Goal: Complete application form: Complete application form

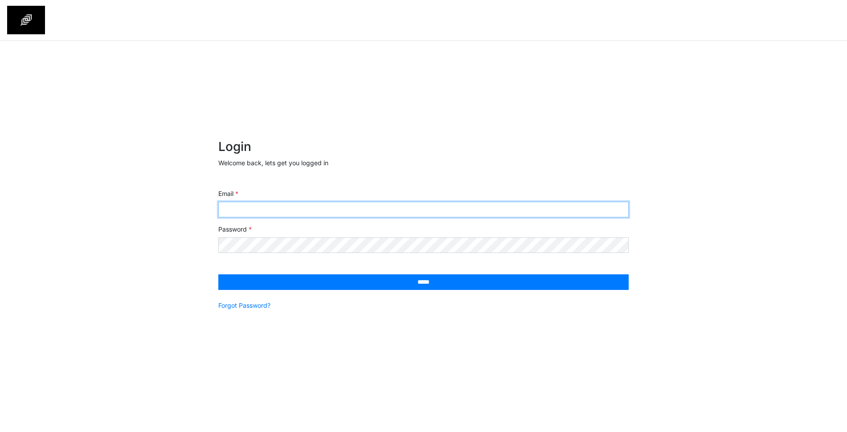
type input "**********"
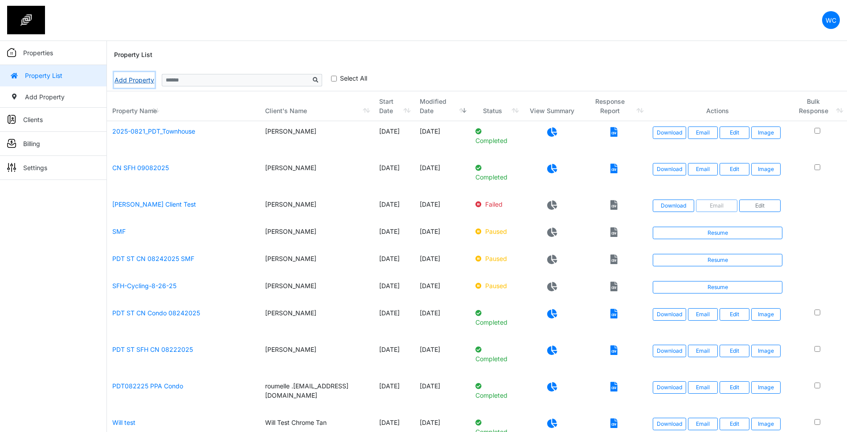
click at [137, 81] on link "Add Property" at bounding box center [134, 80] width 41 height 16
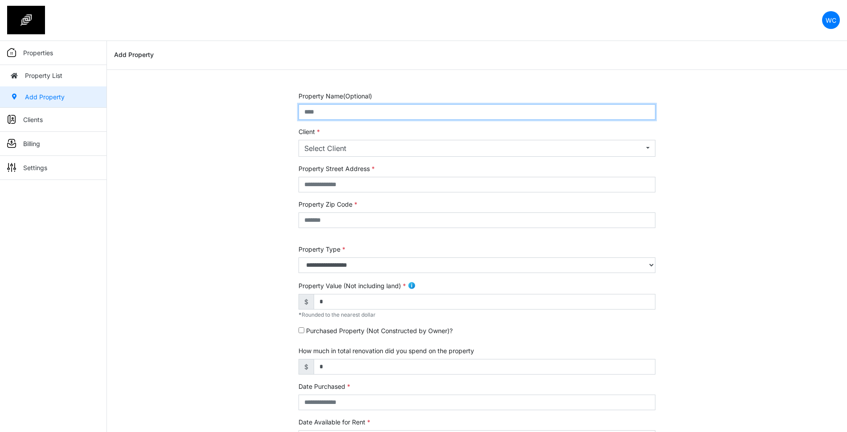
click at [482, 113] on input "text" at bounding box center [476, 112] width 357 height 16
type input "**********"
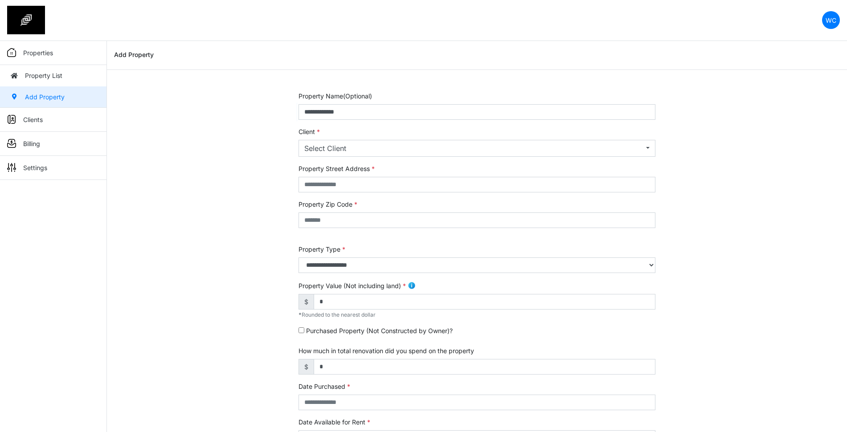
click at [400, 157] on form "**********" at bounding box center [476, 354] width 357 height 527
click at [402, 149] on div "Select Client" at bounding box center [473, 148] width 339 height 11
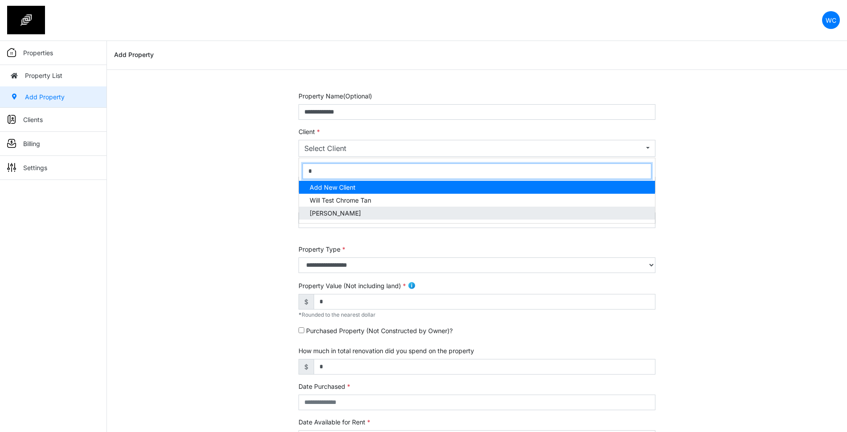
type input "*"
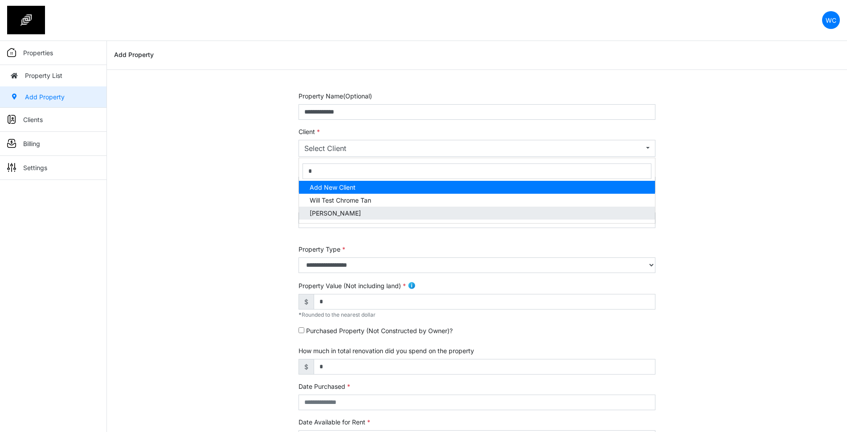
click at [344, 212] on span "Wedon Chua" at bounding box center [335, 212] width 51 height 9
select select "***"
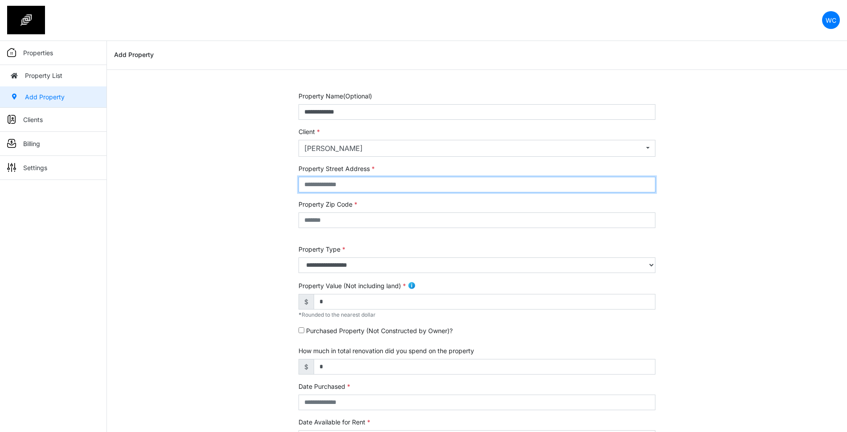
click at [345, 185] on input "text" at bounding box center [476, 185] width 357 height 16
type input "*"
type input "**********"
click at [358, 218] on input "text" at bounding box center [476, 220] width 357 height 16
type input "*****"
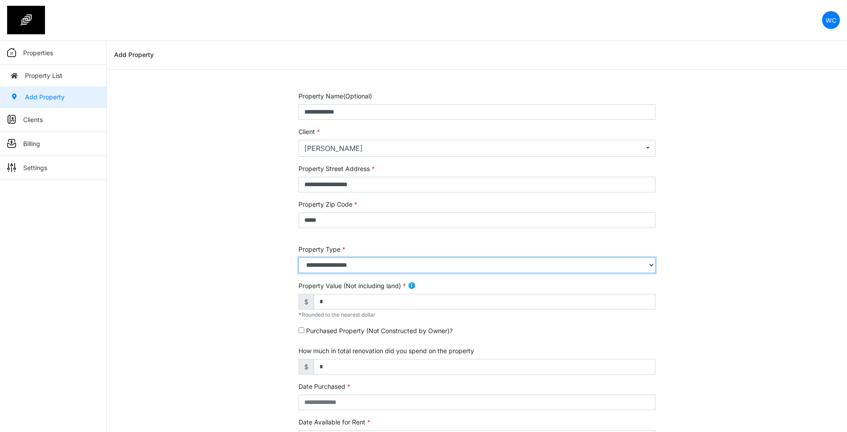
click at [436, 261] on select "**********" at bounding box center [476, 265] width 357 height 16
select select "*"
click at [298, 257] on select "**********" at bounding box center [476, 265] width 357 height 16
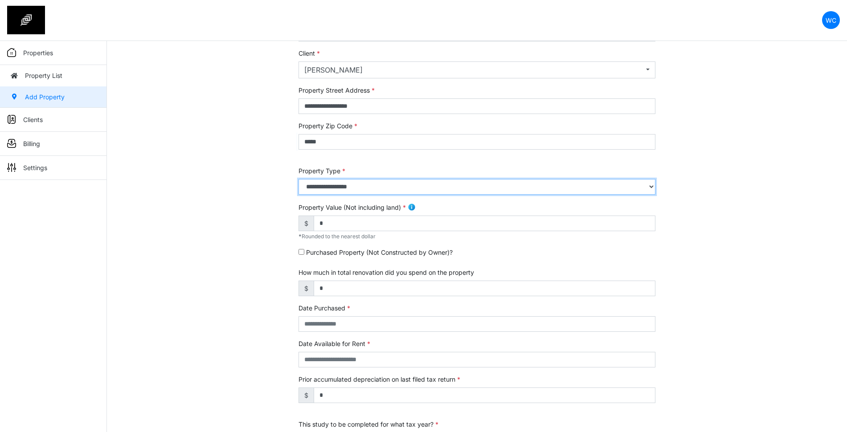
scroll to position [111, 0]
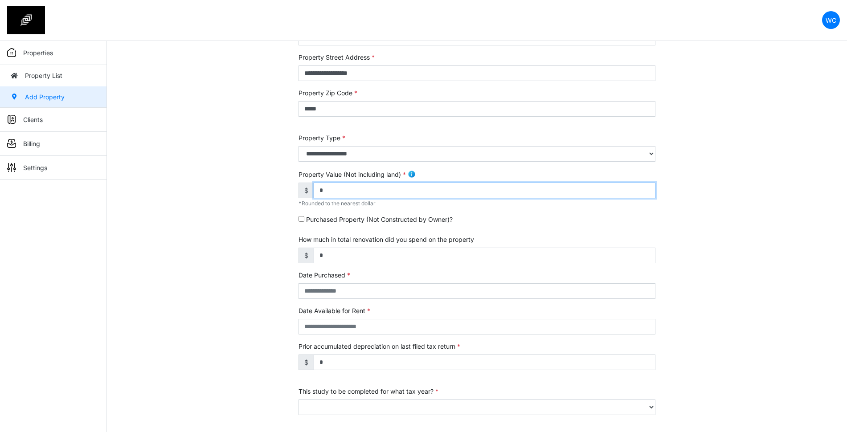
click at [355, 198] on input "*" at bounding box center [485, 191] width 342 height 16
type input "*******"
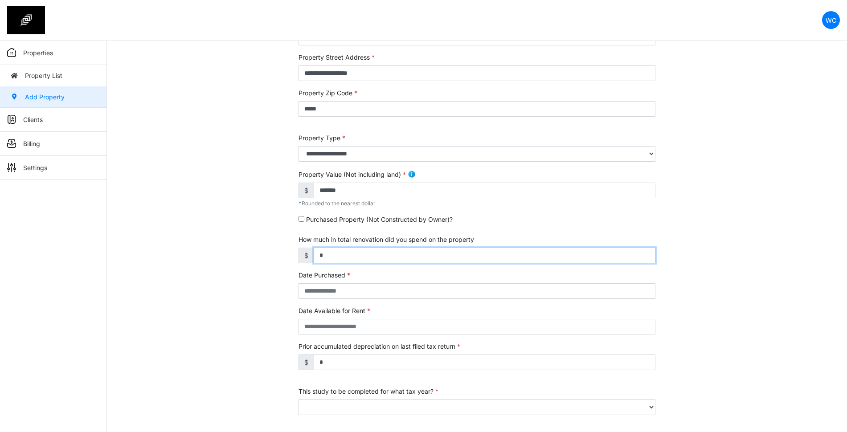
click at [332, 255] on input "*" at bounding box center [485, 256] width 342 height 16
type input "*******"
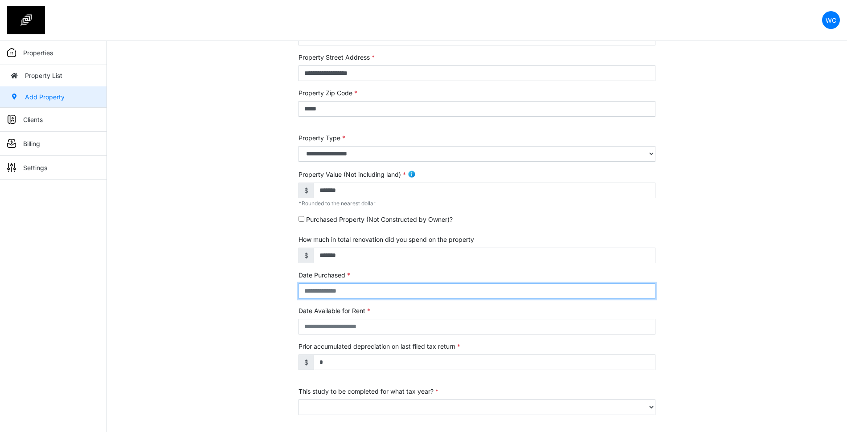
click at [360, 292] on input "text" at bounding box center [476, 291] width 357 height 16
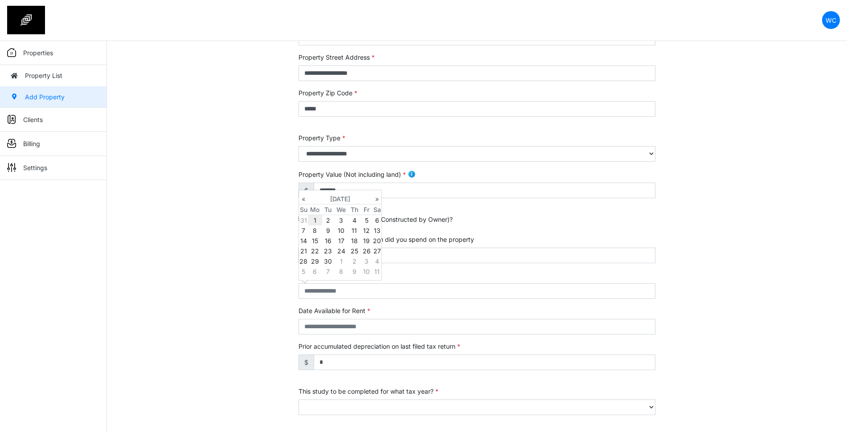
click at [318, 217] on td "1" at bounding box center [315, 220] width 14 height 11
type input "**********"
select select "****"
click at [260, 317] on div "**********" at bounding box center [477, 249] width 740 height 538
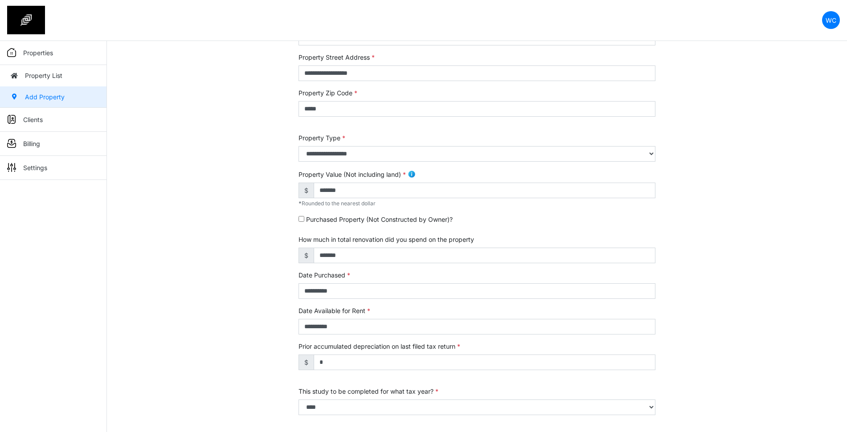
scroll to position [197, 0]
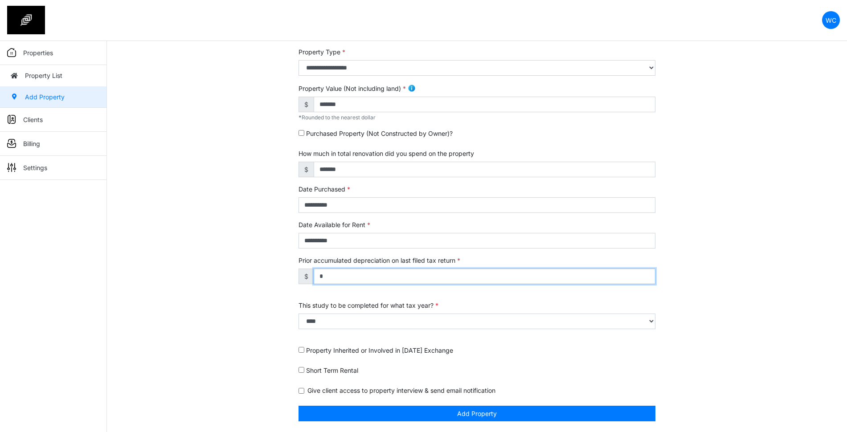
click at [345, 272] on input "*" at bounding box center [485, 277] width 342 height 16
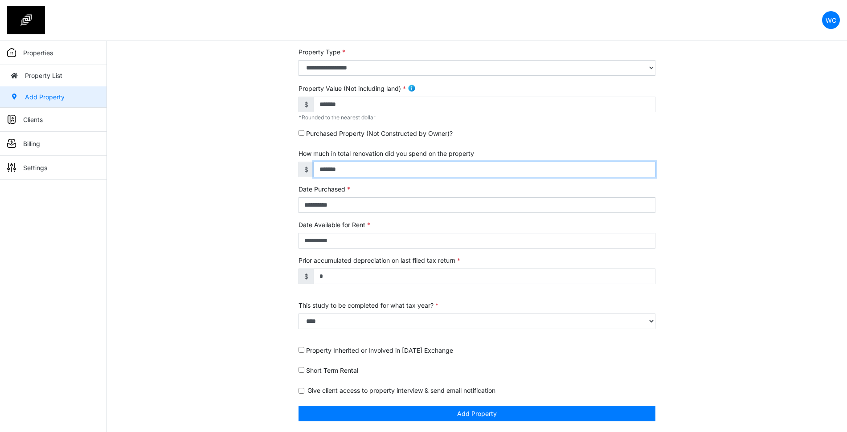
drag, startPoint x: 355, startPoint y: 168, endPoint x: 253, endPoint y: 165, distance: 102.0
click at [253, 165] on div "**********" at bounding box center [477, 163] width 740 height 538
type input "******"
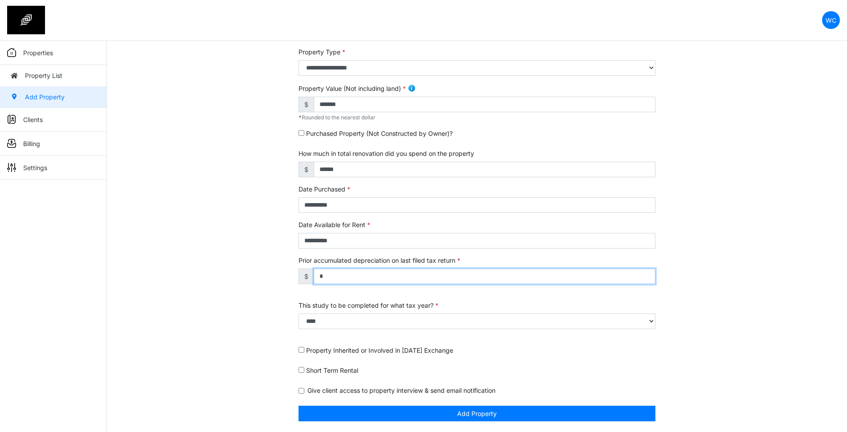
click at [346, 278] on input "*" at bounding box center [485, 277] width 342 height 16
drag, startPoint x: 346, startPoint y: 275, endPoint x: 258, endPoint y: 270, distance: 88.3
click at [261, 272] on div "**********" at bounding box center [477, 163] width 740 height 538
type input "*******"
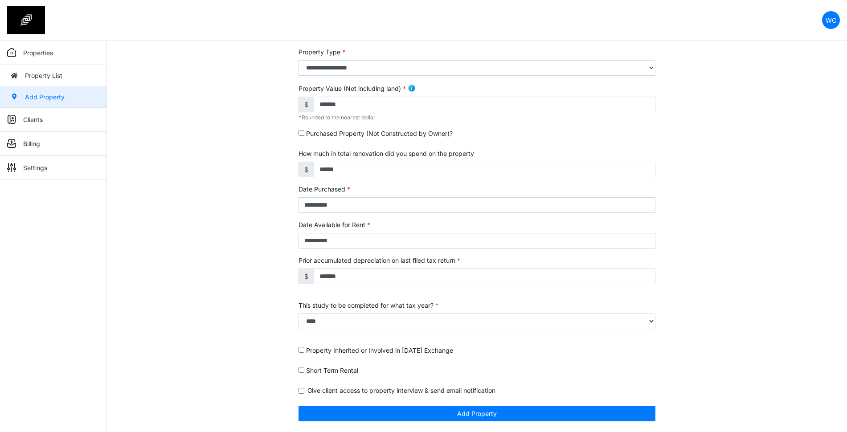
click at [489, 299] on form "**********" at bounding box center [476, 157] width 357 height 527
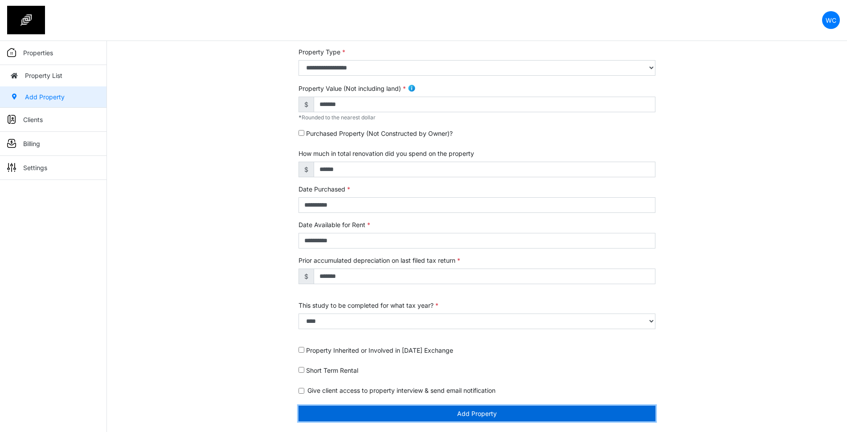
click at [527, 417] on button "Add Property" at bounding box center [476, 414] width 357 height 16
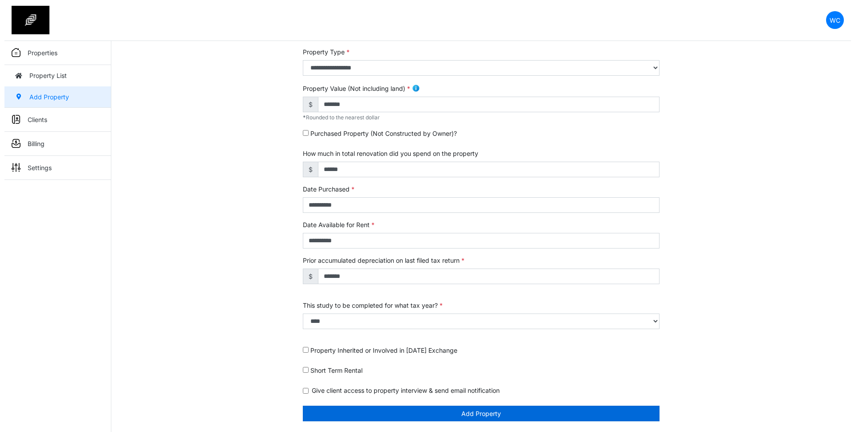
scroll to position [169, 0]
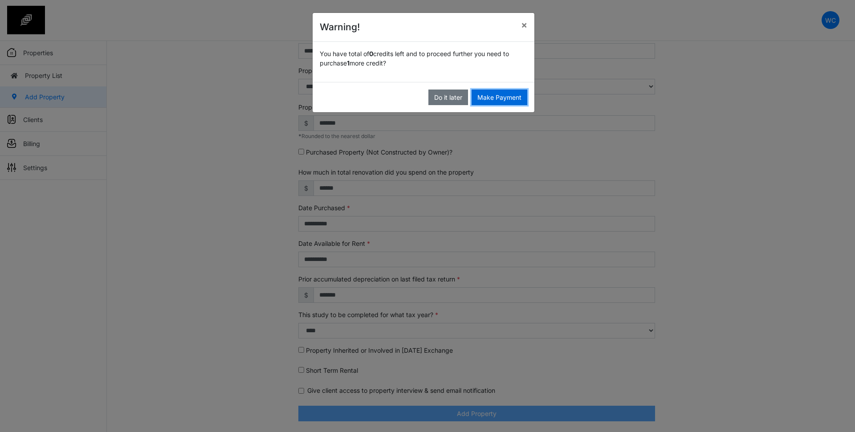
click at [501, 96] on button "Make Payment" at bounding box center [500, 98] width 56 height 16
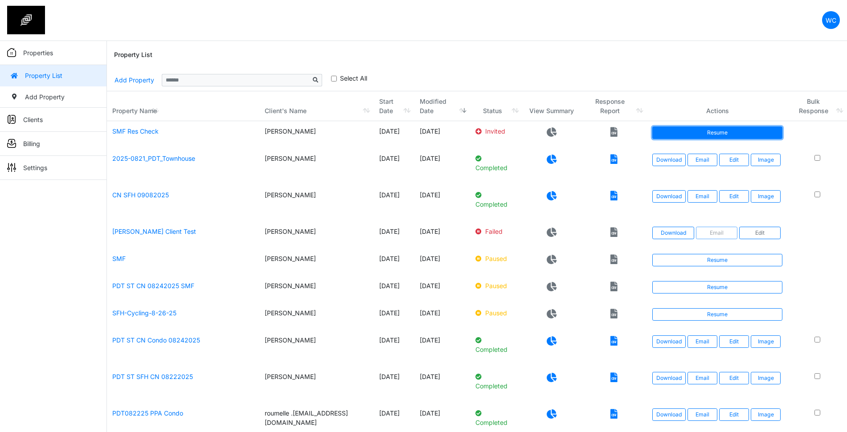
click at [688, 130] on link "Resume" at bounding box center [717, 132] width 130 height 12
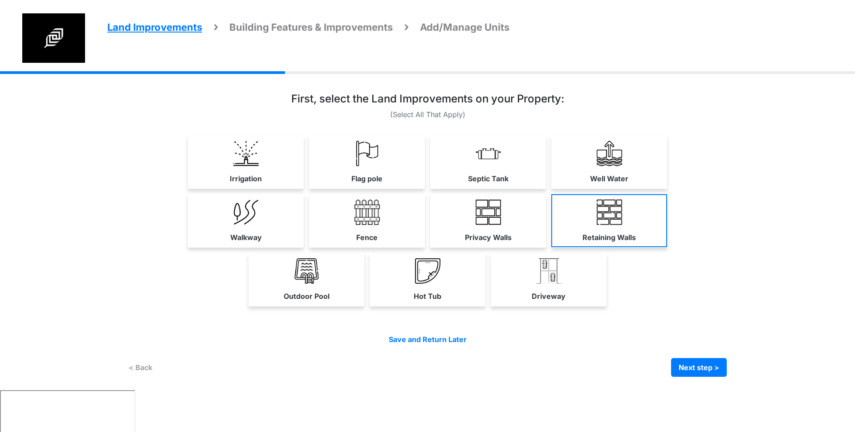
click at [637, 222] on link "Retaining Walls" at bounding box center [609, 220] width 116 height 53
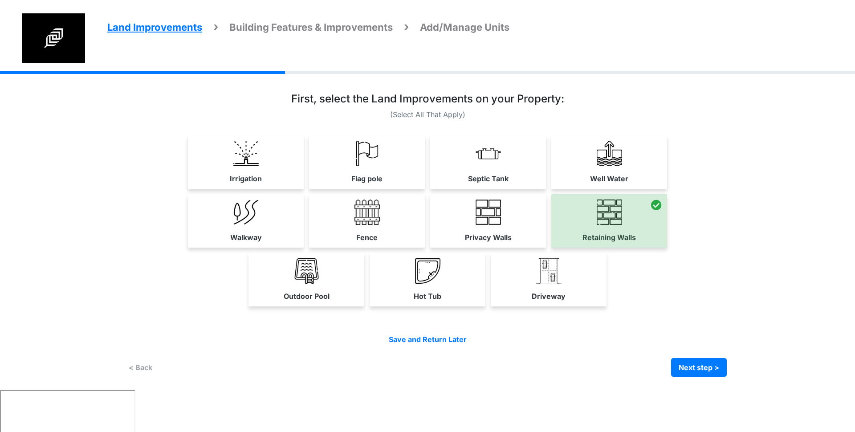
click at [677, 229] on div "Walkway Fence Privacy Walls" at bounding box center [427, 220] width 599 height 53
click at [617, 224] on div at bounding box center [609, 220] width 116 height 53
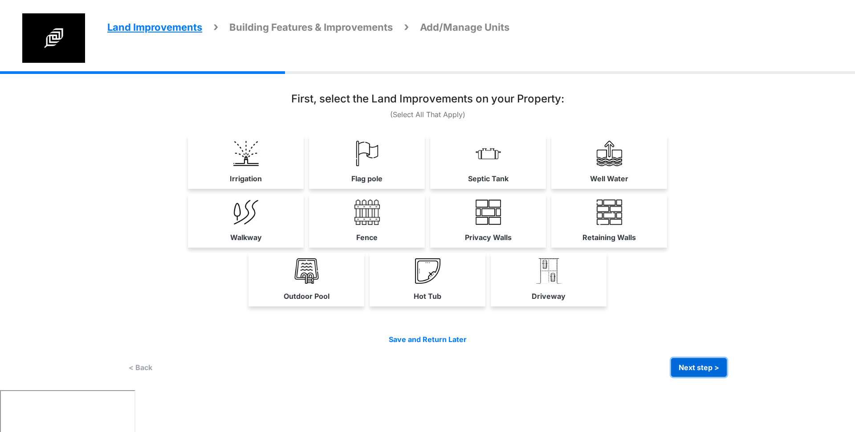
click at [687, 373] on button "Next step >" at bounding box center [699, 367] width 56 height 19
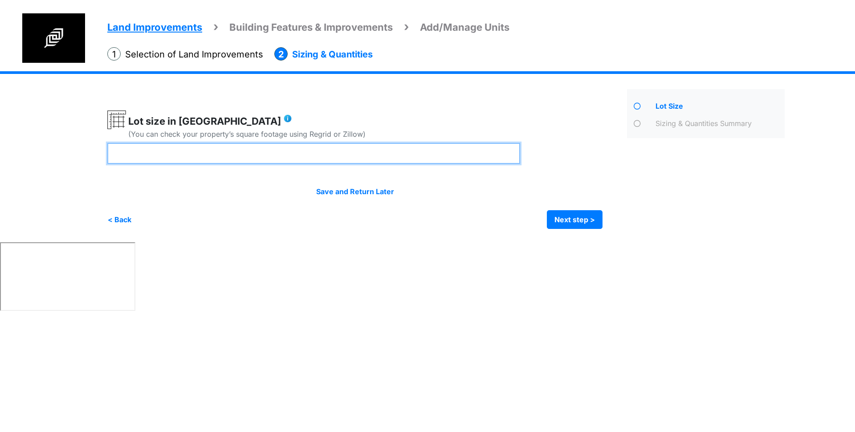
click at [367, 163] on input "number" at bounding box center [313, 153] width 413 height 21
type input "*"
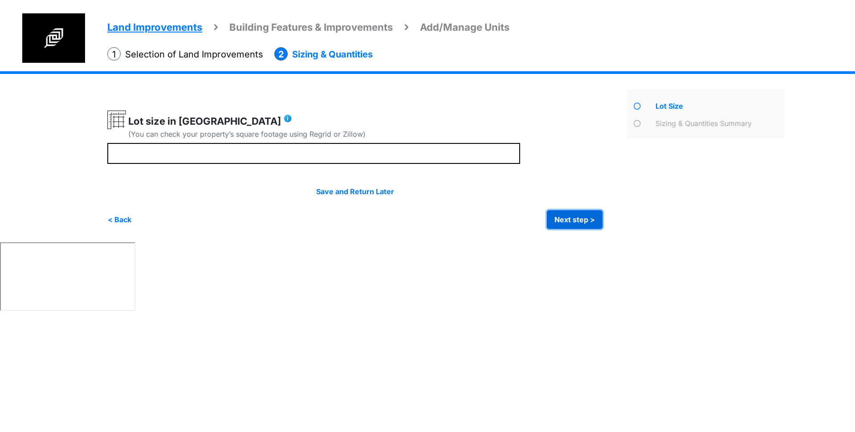
click at [588, 224] on button "Next step >" at bounding box center [575, 219] width 56 height 19
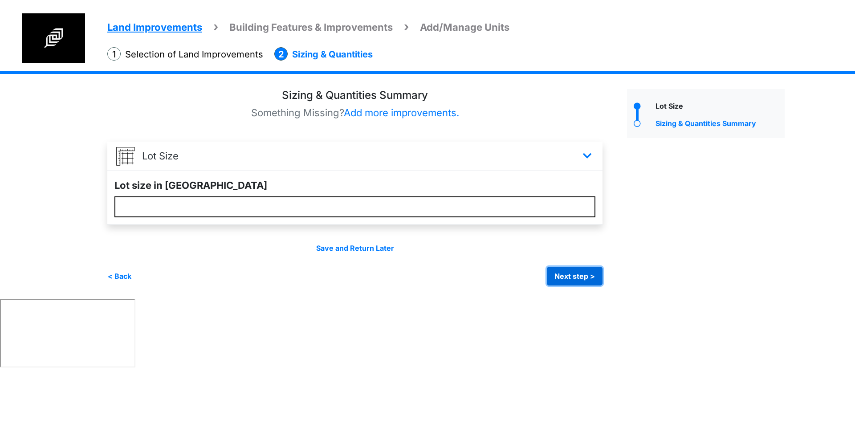
click at [576, 277] on button "Next step >" at bounding box center [575, 276] width 56 height 19
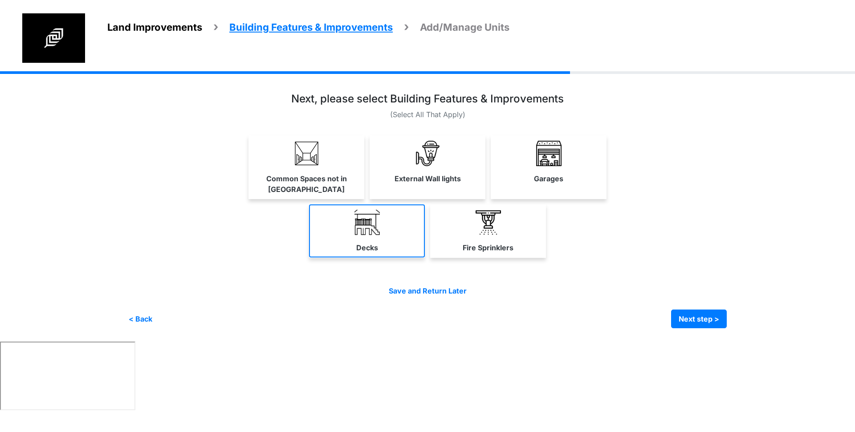
click at [349, 223] on link "Decks" at bounding box center [367, 230] width 116 height 53
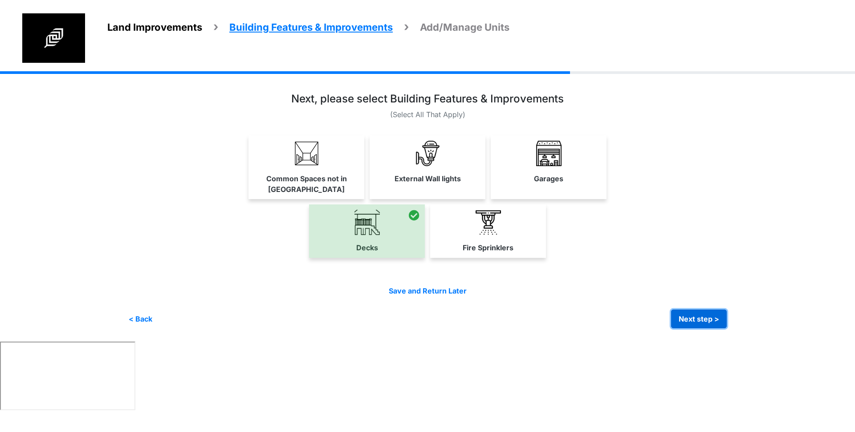
click at [684, 310] on button "Next step >" at bounding box center [699, 319] width 56 height 19
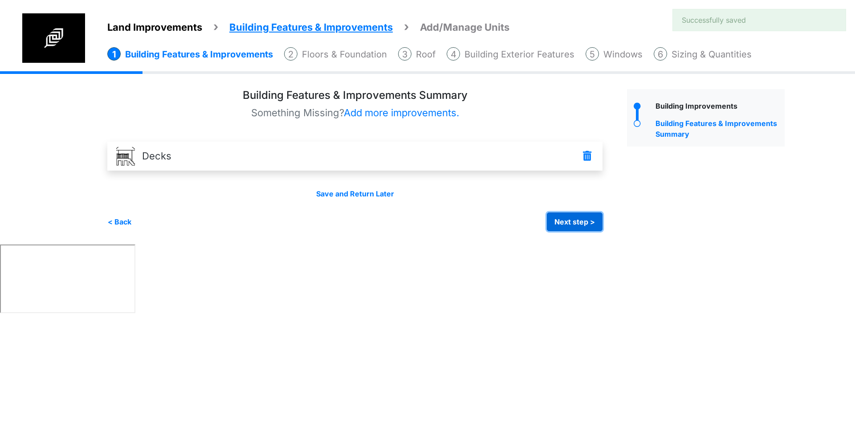
click at [584, 220] on button "Next step >" at bounding box center [575, 221] width 56 height 19
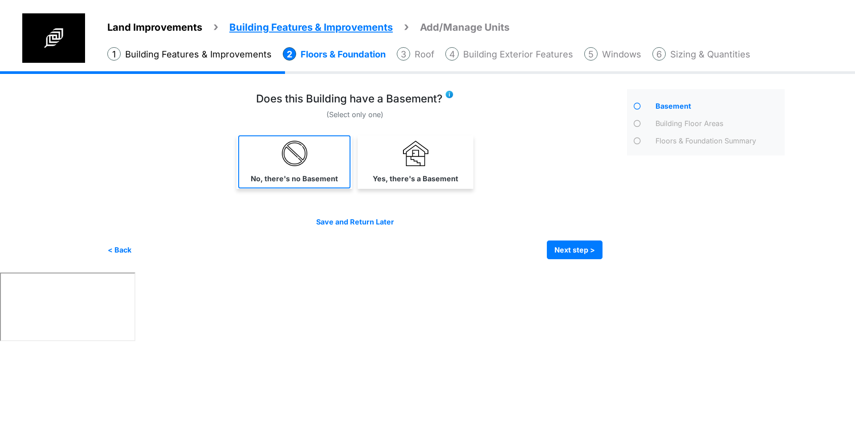
click at [306, 165] on img at bounding box center [294, 153] width 25 height 25
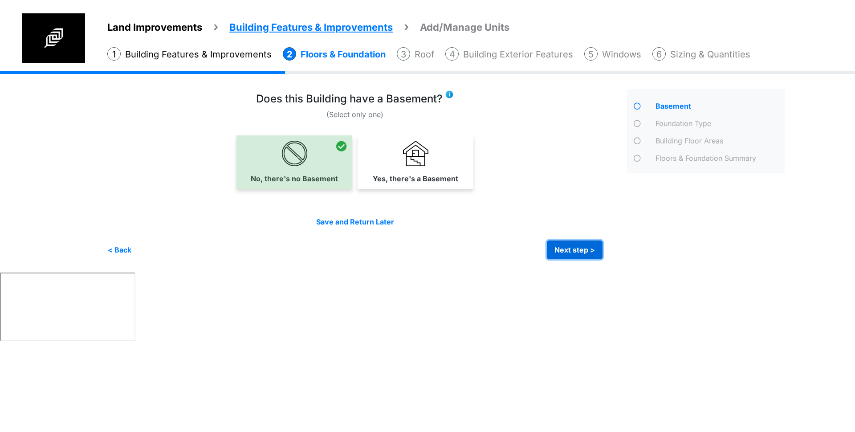
drag, startPoint x: 571, startPoint y: 247, endPoint x: 570, endPoint y: 236, distance: 11.6
click at [570, 247] on button "Next step >" at bounding box center [575, 249] width 56 height 19
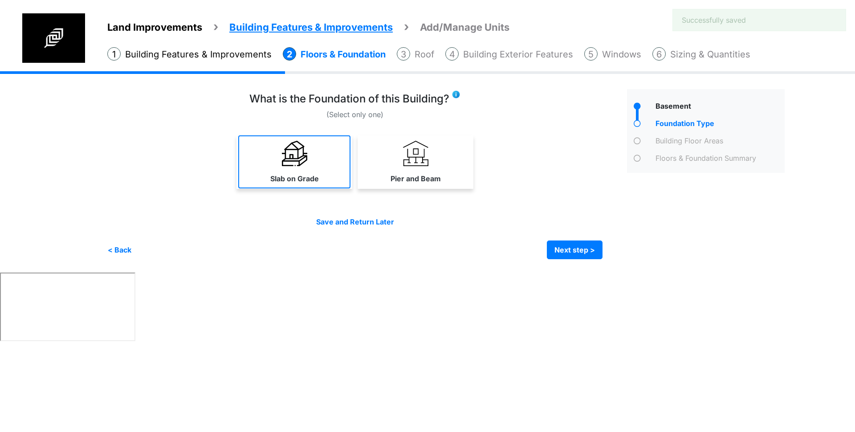
click at [300, 163] on img at bounding box center [294, 153] width 25 height 25
select select "*"
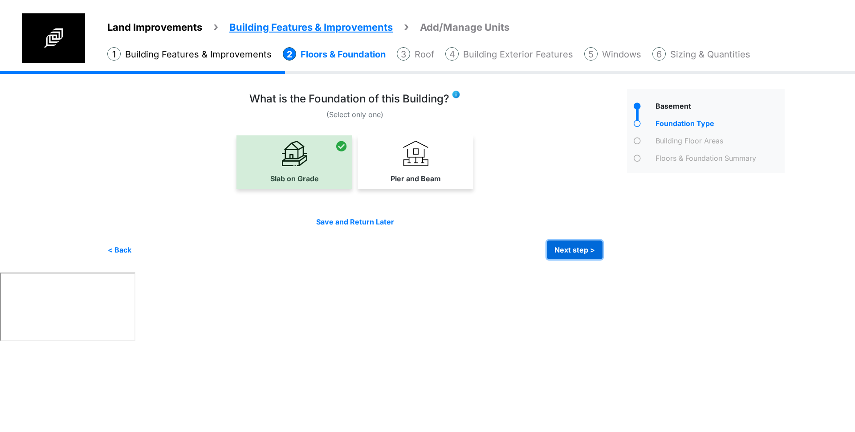
click at [574, 256] on button "Next step >" at bounding box center [575, 249] width 56 height 19
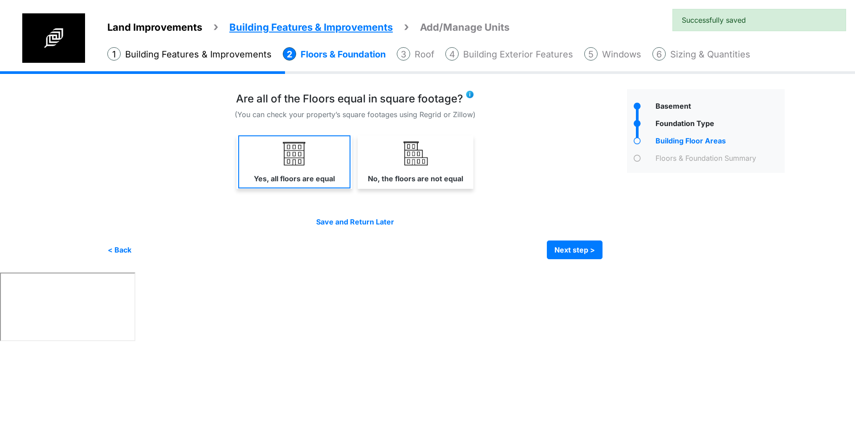
click at [280, 162] on link "Yes, all floors are equal" at bounding box center [294, 161] width 112 height 53
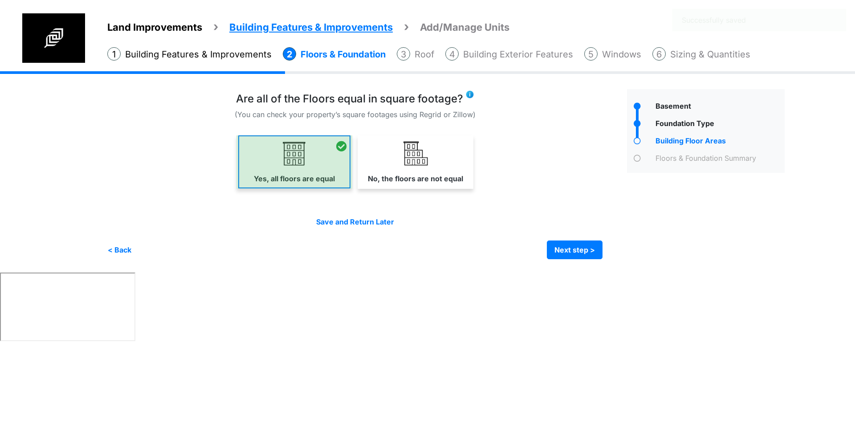
select select "*"
click at [586, 257] on button "Next step >" at bounding box center [575, 249] width 56 height 19
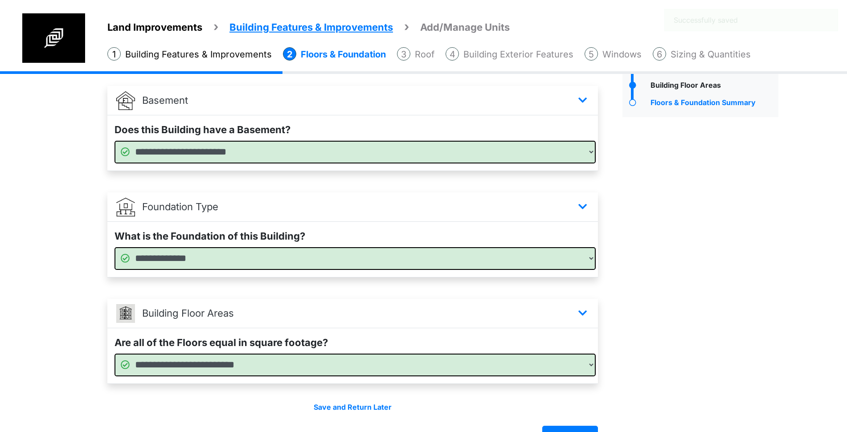
scroll to position [81, 0]
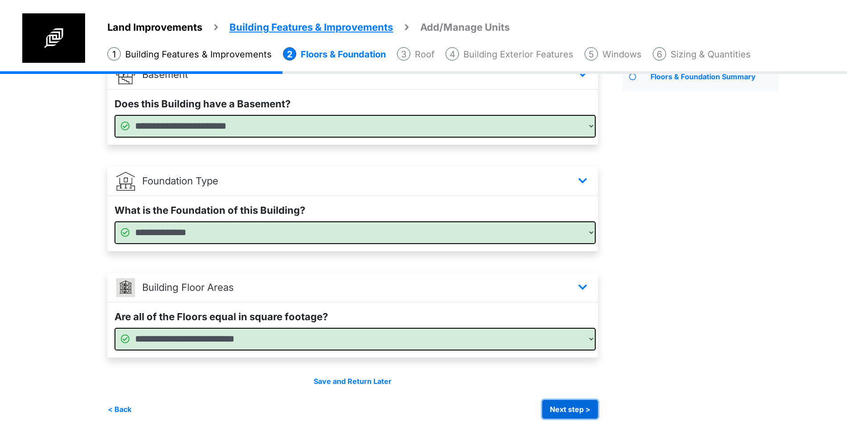
click at [562, 410] on button "Next step >" at bounding box center [570, 409] width 56 height 19
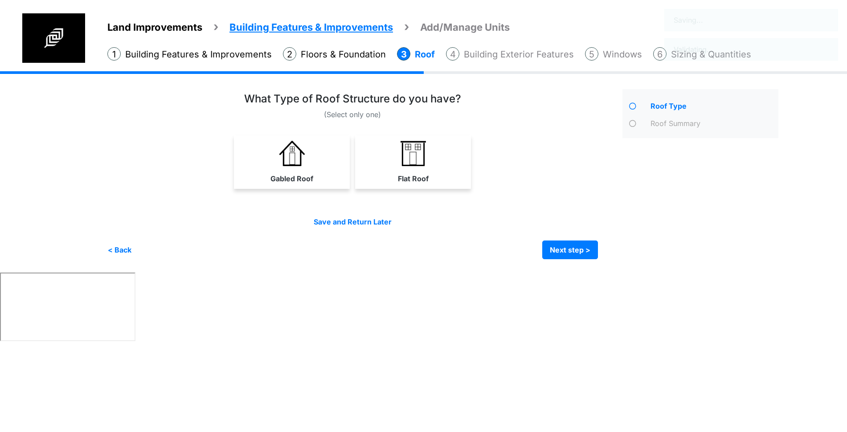
scroll to position [0, 0]
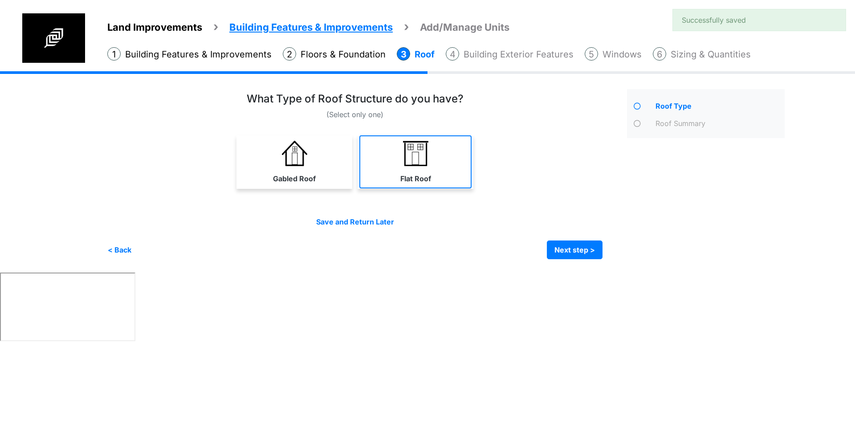
click at [417, 162] on img at bounding box center [415, 153] width 25 height 25
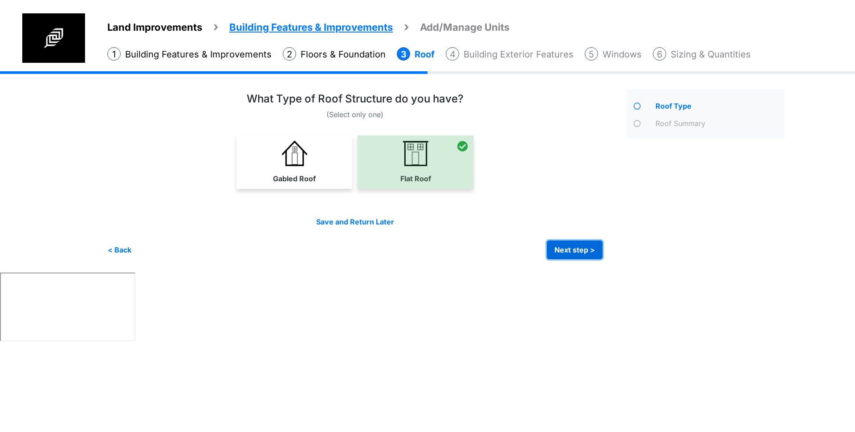
click at [579, 249] on button "Next step >" at bounding box center [575, 249] width 56 height 19
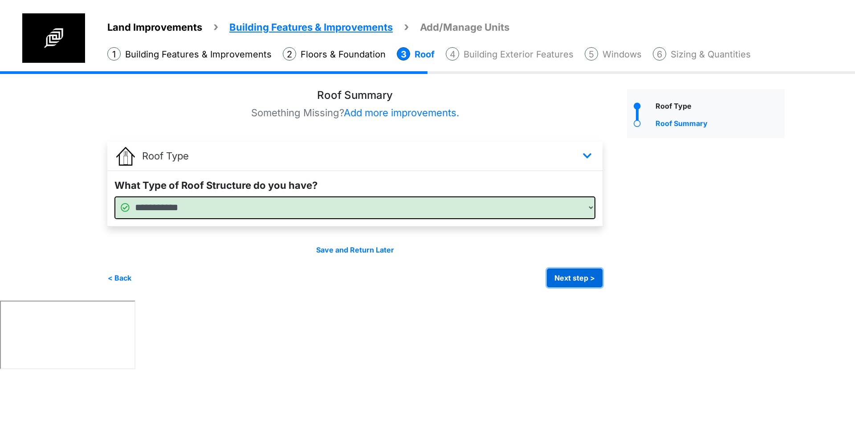
click at [566, 278] on button "Next step >" at bounding box center [575, 278] width 56 height 19
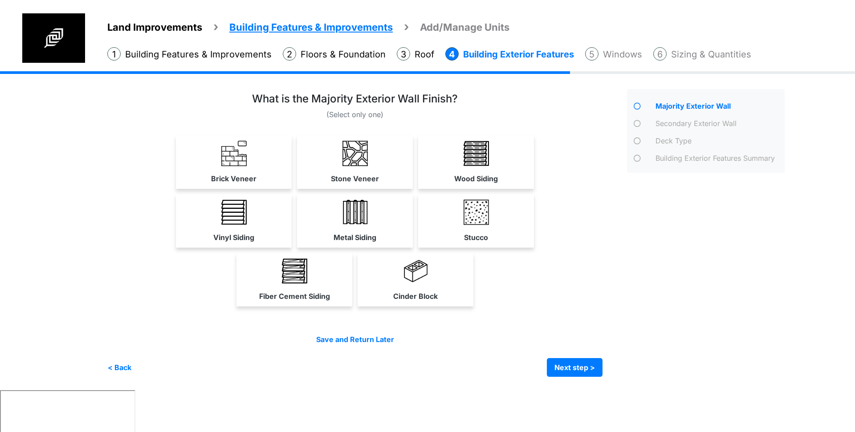
drag, startPoint x: 431, startPoint y: 267, endPoint x: 436, endPoint y: 267, distance: 5.8
click at [431, 268] on link "Cinder Block" at bounding box center [415, 279] width 112 height 53
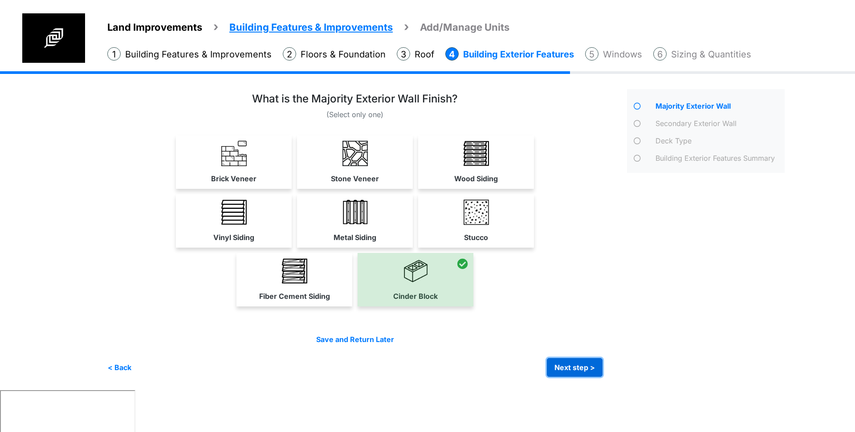
click at [583, 366] on button "Next step >" at bounding box center [575, 367] width 56 height 19
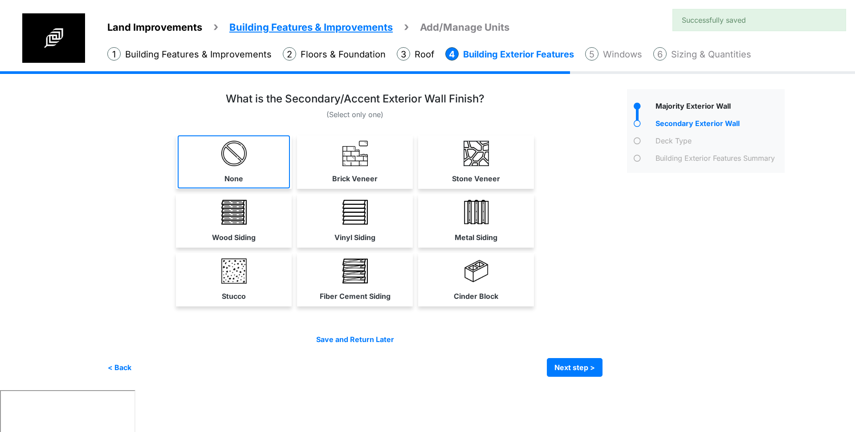
click at [244, 146] on img at bounding box center [233, 153] width 25 height 25
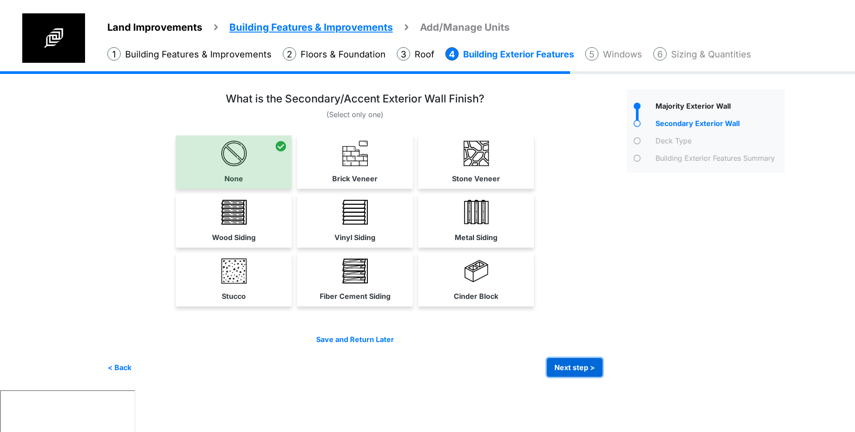
click at [576, 367] on button "Next step >" at bounding box center [575, 367] width 56 height 19
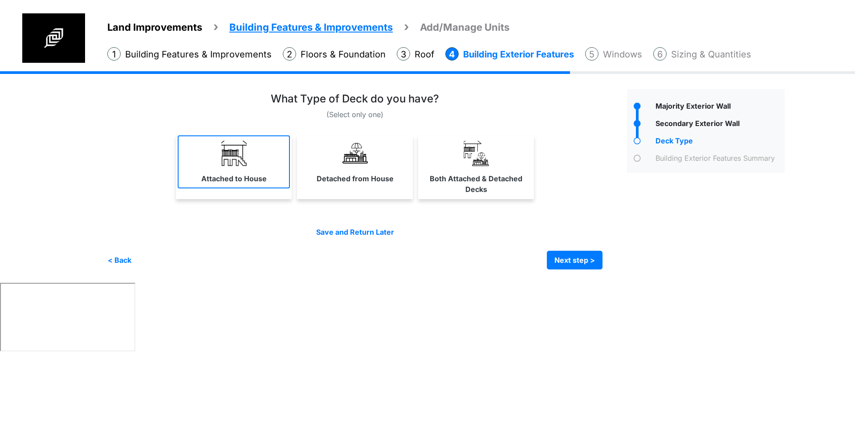
click at [243, 163] on img at bounding box center [233, 153] width 25 height 25
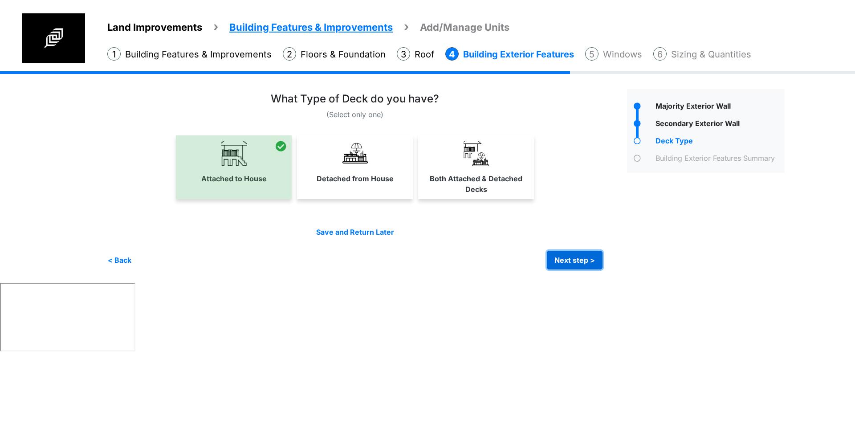
click at [568, 261] on button "Next step >" at bounding box center [575, 260] width 56 height 19
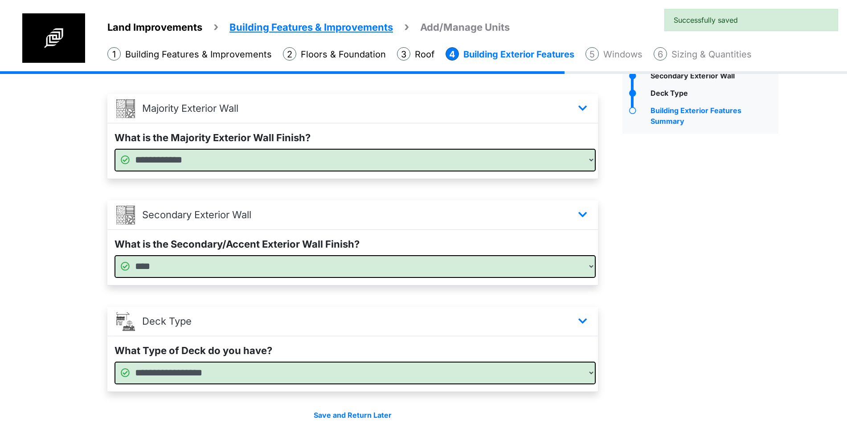
scroll to position [81, 0]
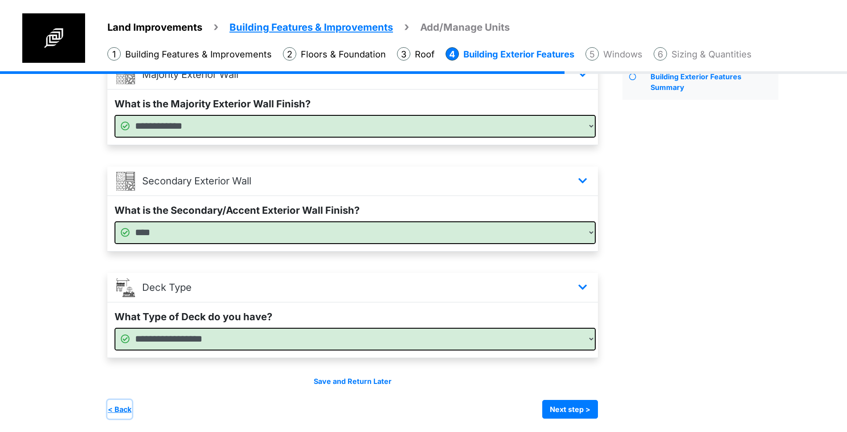
click at [118, 414] on button "< Back" at bounding box center [119, 409] width 24 height 19
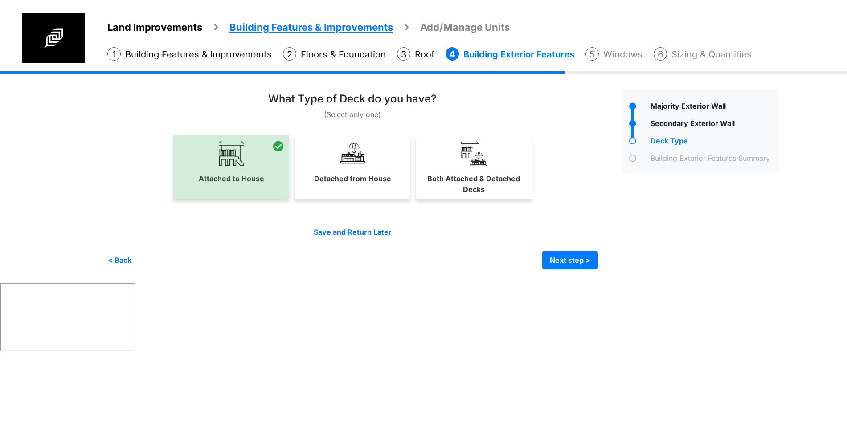
scroll to position [0, 0]
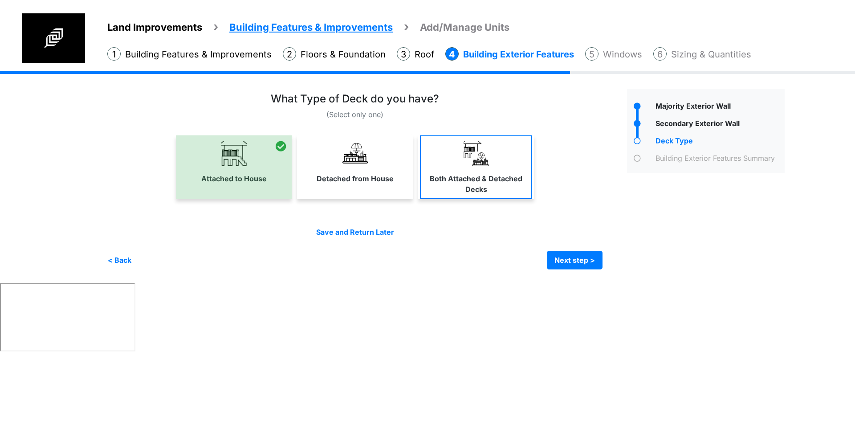
click at [469, 160] on img at bounding box center [476, 153] width 25 height 25
select select "*"
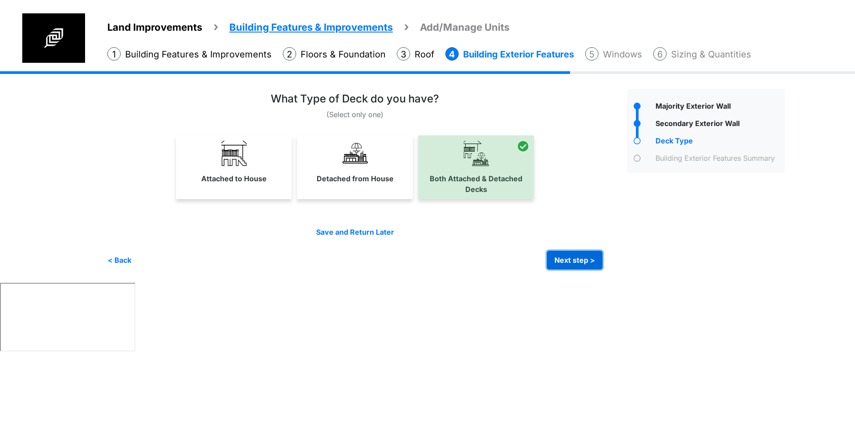
click at [576, 260] on button "Next step >" at bounding box center [575, 260] width 56 height 19
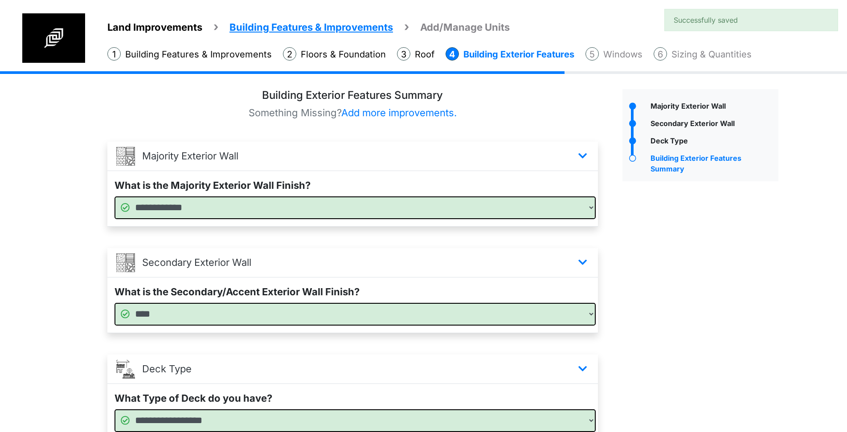
scroll to position [81, 0]
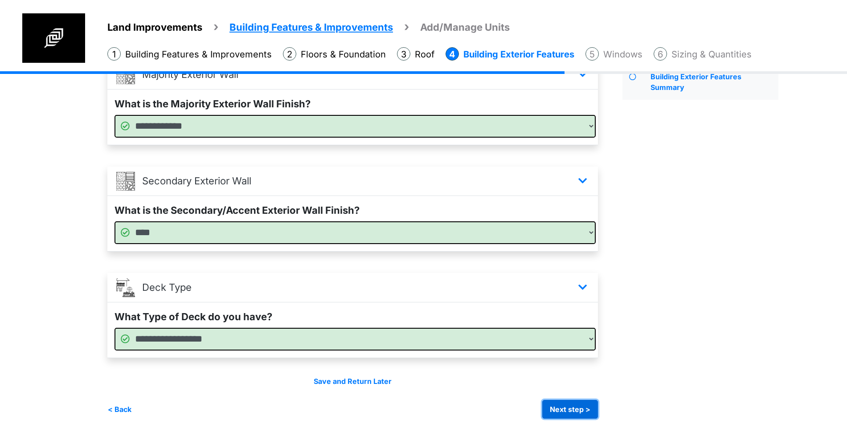
click at [575, 405] on button "Next step >" at bounding box center [570, 409] width 56 height 19
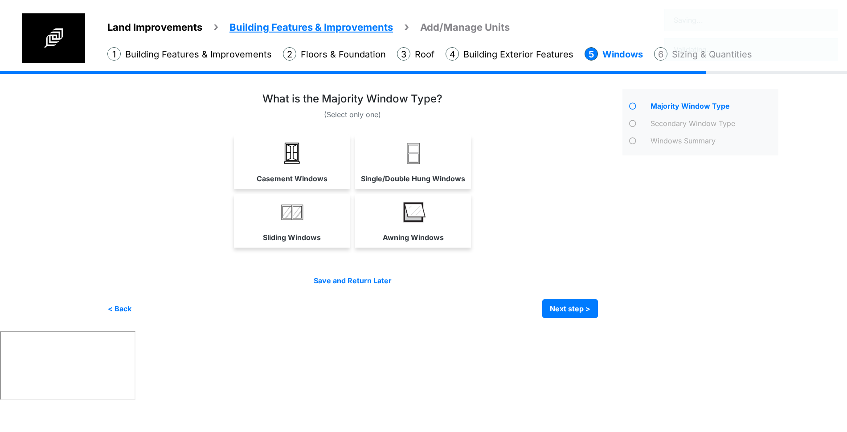
scroll to position [0, 0]
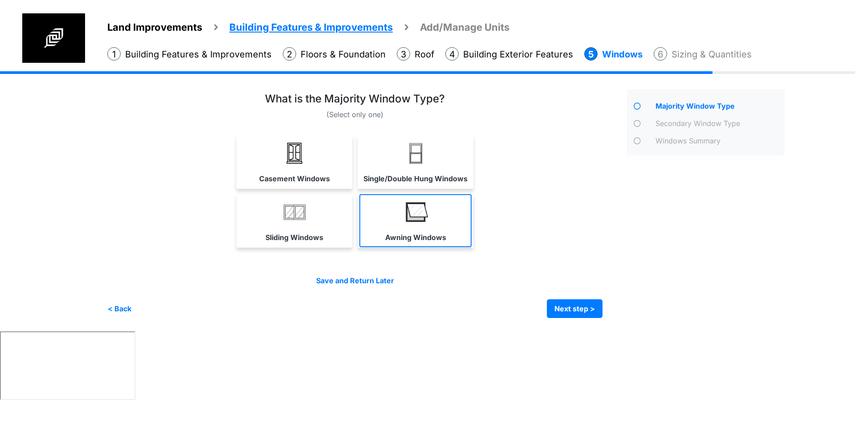
click at [426, 216] on img at bounding box center [415, 212] width 25 height 25
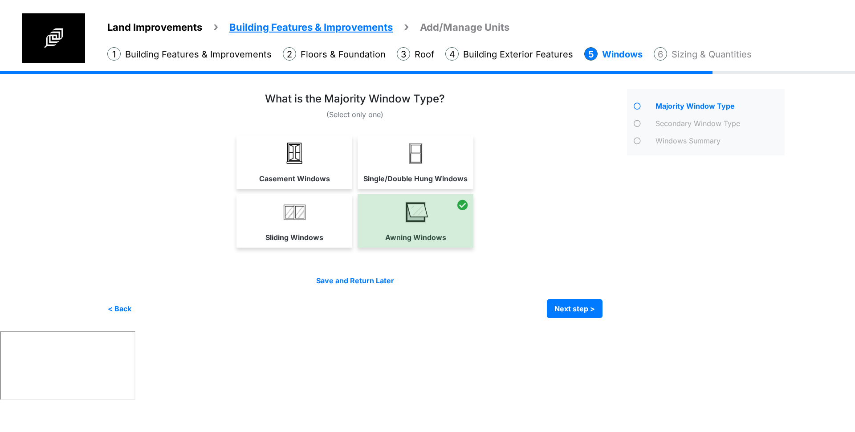
click at [570, 318] on div "Irrigation Flag pole" at bounding box center [449, 201] width 684 height 260
click at [583, 302] on button "Next step >" at bounding box center [575, 308] width 56 height 19
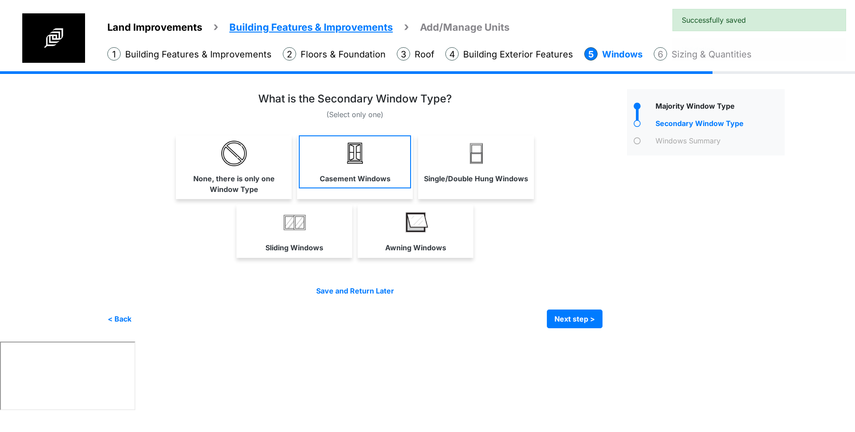
click at [371, 157] on link "Casement Windows" at bounding box center [355, 161] width 112 height 53
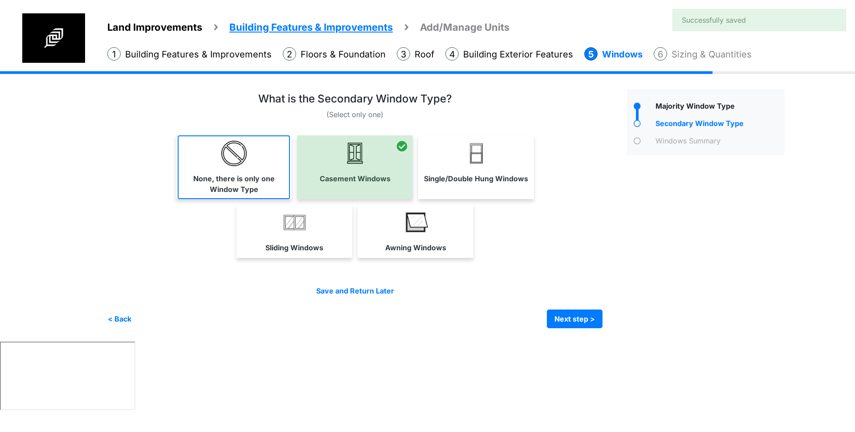
click at [207, 155] on link "None, there is only one Window Type" at bounding box center [234, 167] width 112 height 64
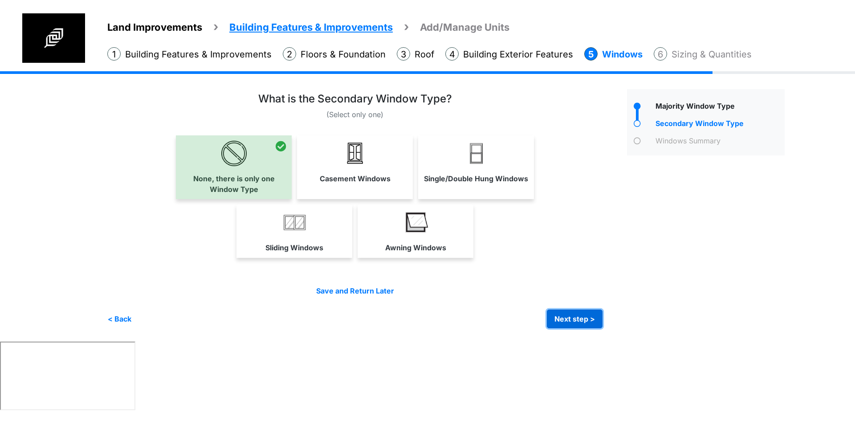
click at [574, 320] on button "Next step >" at bounding box center [575, 319] width 56 height 19
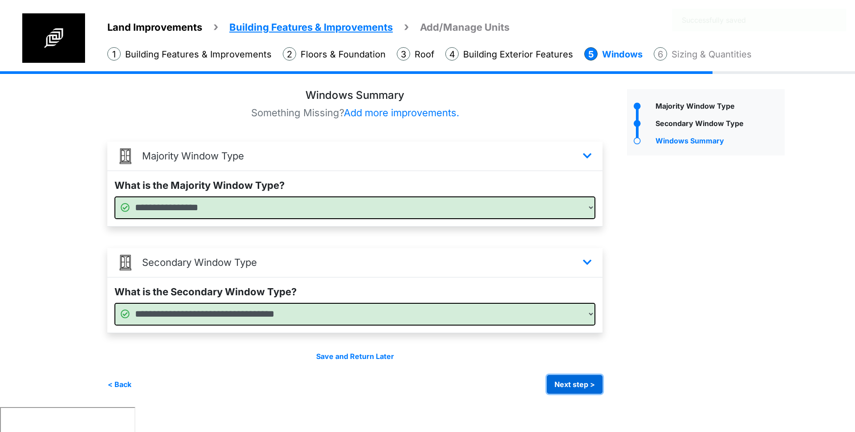
drag, startPoint x: 572, startPoint y: 383, endPoint x: 636, endPoint y: 368, distance: 66.3
click at [572, 383] on button "Next step >" at bounding box center [575, 384] width 56 height 19
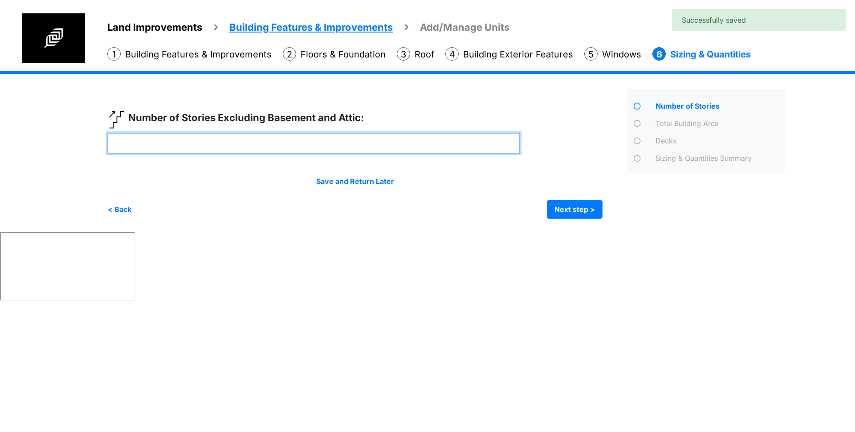
click at [238, 144] on input "number" at bounding box center [313, 143] width 413 height 21
type input "*"
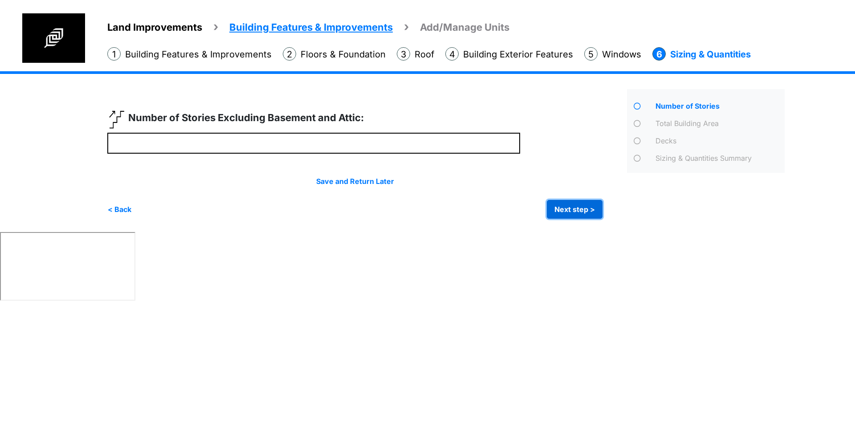
click at [568, 215] on button "Next step >" at bounding box center [575, 209] width 56 height 19
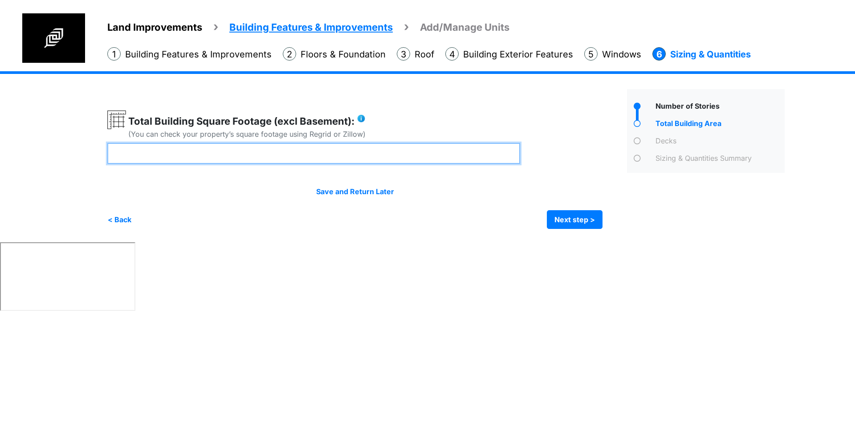
click at [228, 160] on input "number" at bounding box center [313, 153] width 413 height 21
type input "****"
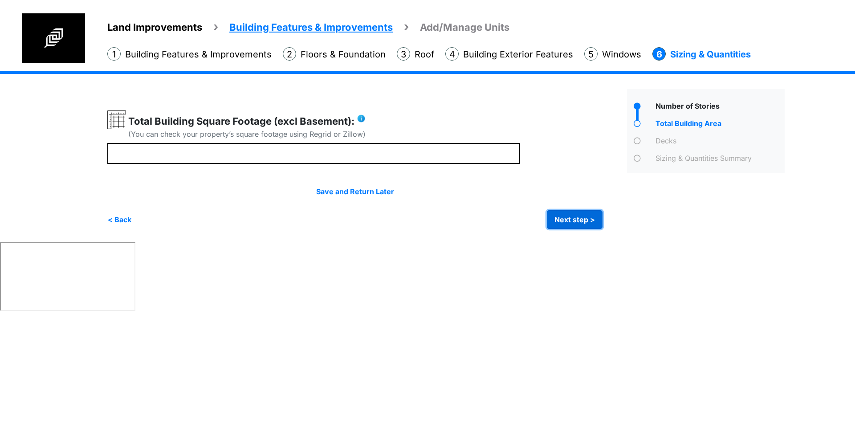
click at [575, 225] on button "Next step >" at bounding box center [575, 219] width 56 height 19
